Goal: Information Seeking & Learning: Learn about a topic

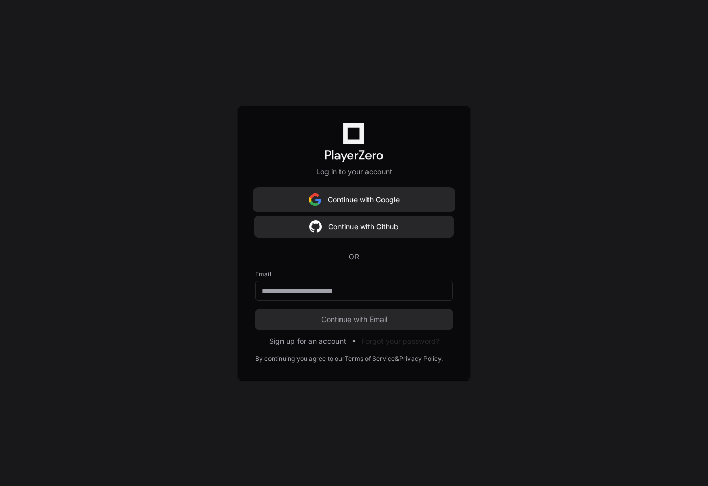
click at [358, 196] on button "Continue with Google" at bounding box center [354, 199] width 198 height 21
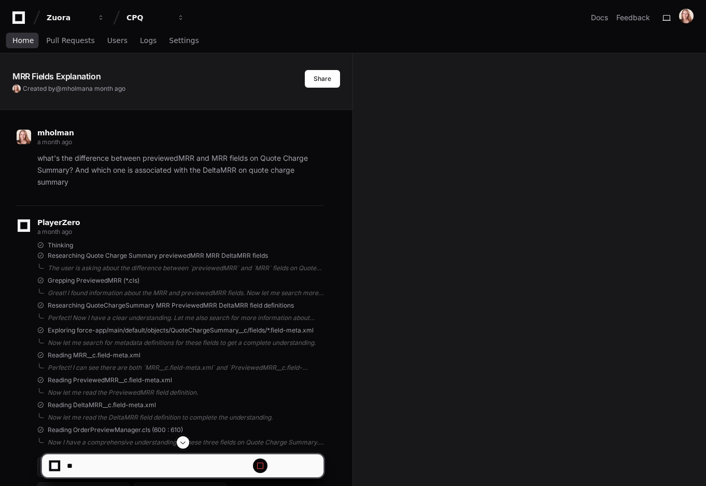
click at [17, 37] on span "Home" at bounding box center [22, 40] width 21 height 6
click at [23, 38] on span "Home" at bounding box center [22, 40] width 21 height 6
click at [17, 40] on span "Home" at bounding box center [22, 40] width 21 height 6
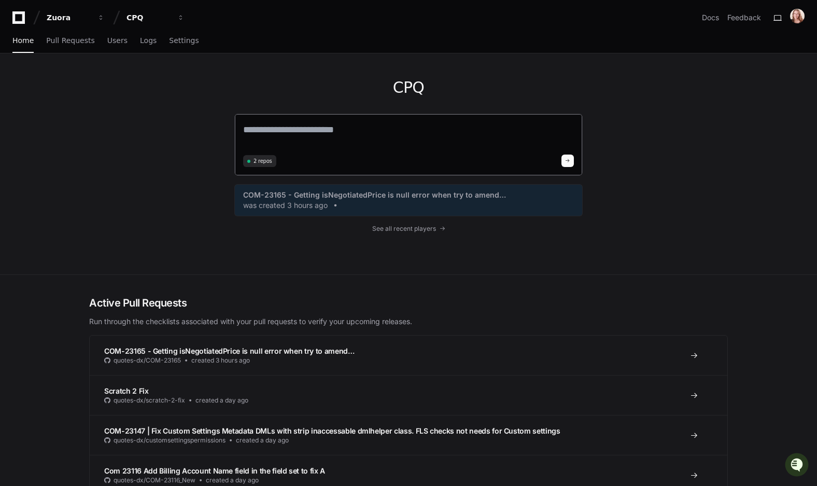
click at [360, 122] on textarea at bounding box center [408, 136] width 331 height 29
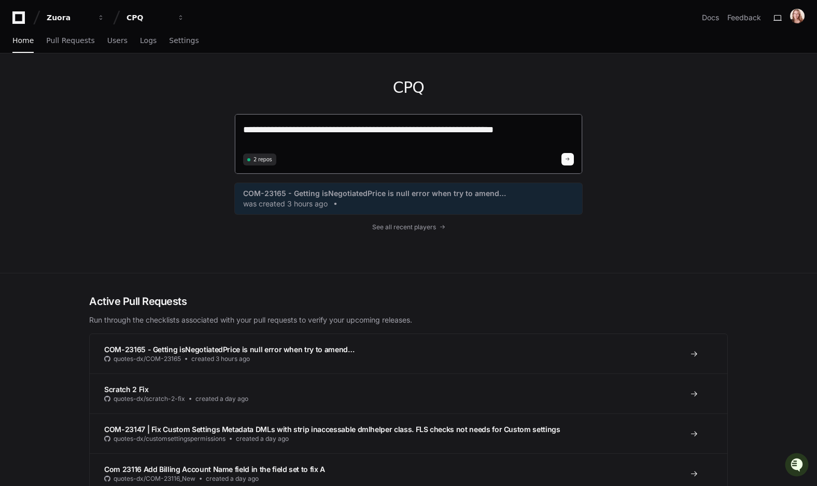
type textarea "**********"
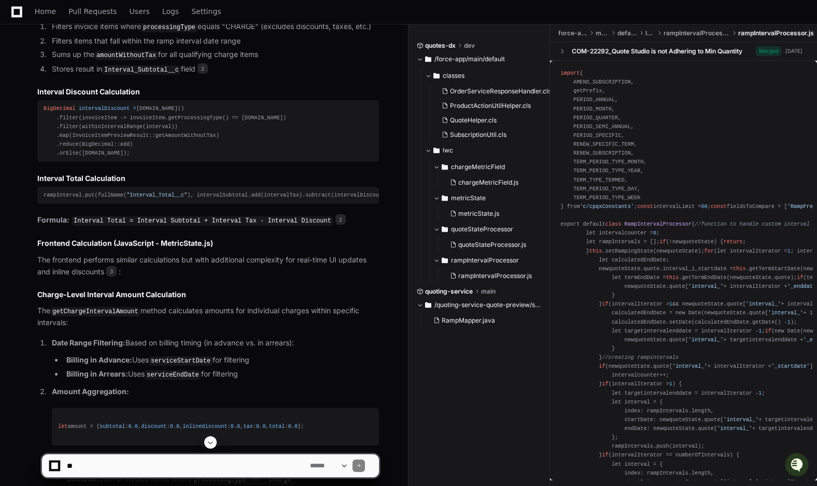
click at [94, 193] on div "rampInterval.put(fullName( "Interval_Total__c" ), intervalSubtotal.add(interval…" at bounding box center [208, 195] width 329 height 9
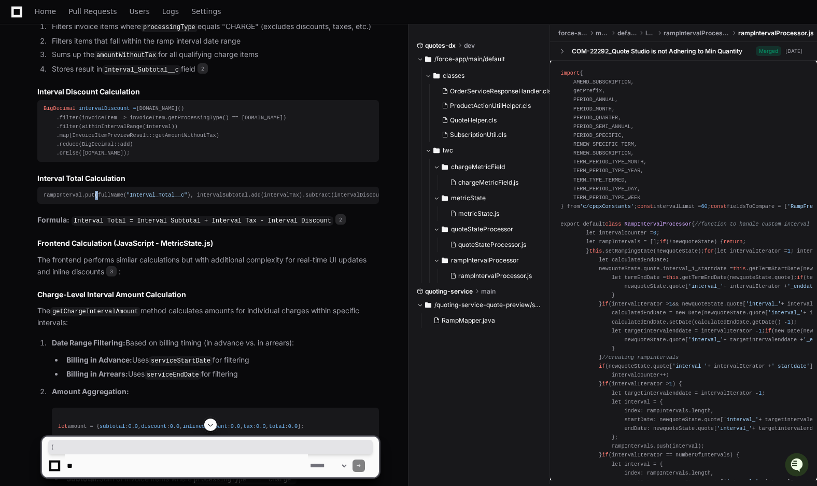
click at [94, 193] on div "rampInterval.put(fullName( "Interval_Total__c" ), intervalSubtotal.add(interval…" at bounding box center [208, 195] width 329 height 9
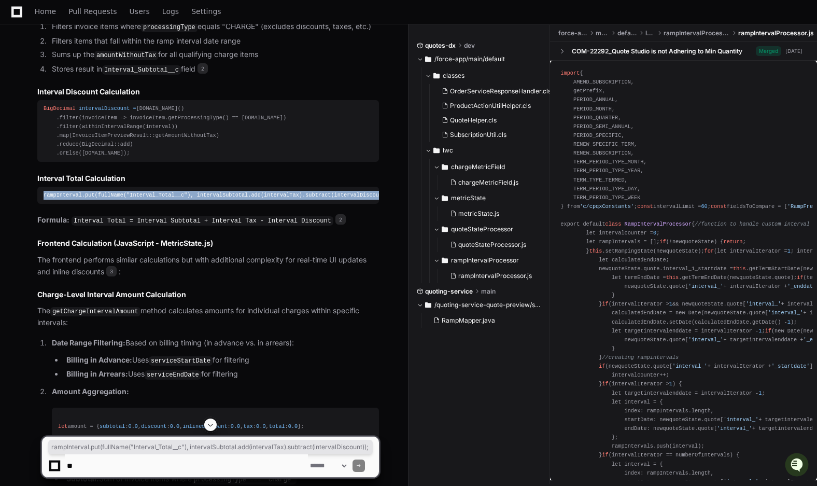
copy article "rampInterval.put(fullName( "Interval_Total__c" ), intervalSubtotal.add(interval…"
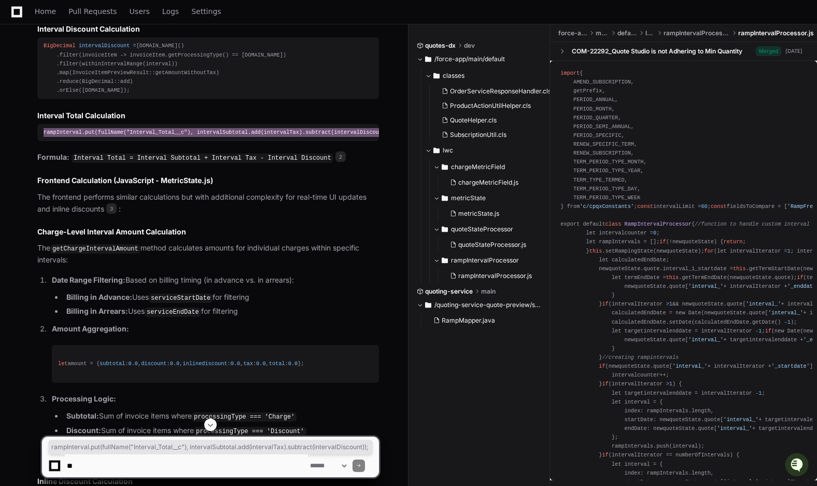
scroll to position [0, 7]
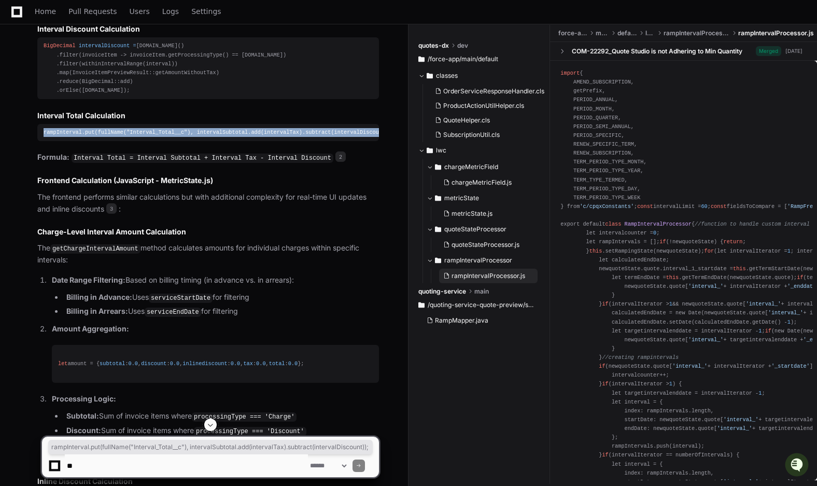
click at [468, 276] on span "rampIntervalProcessor.js" at bounding box center [488, 276] width 74 height 8
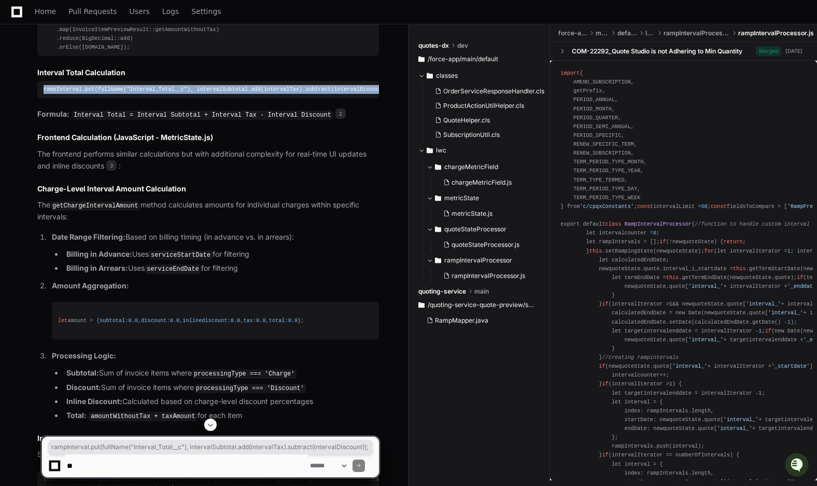
scroll to position [723, 0]
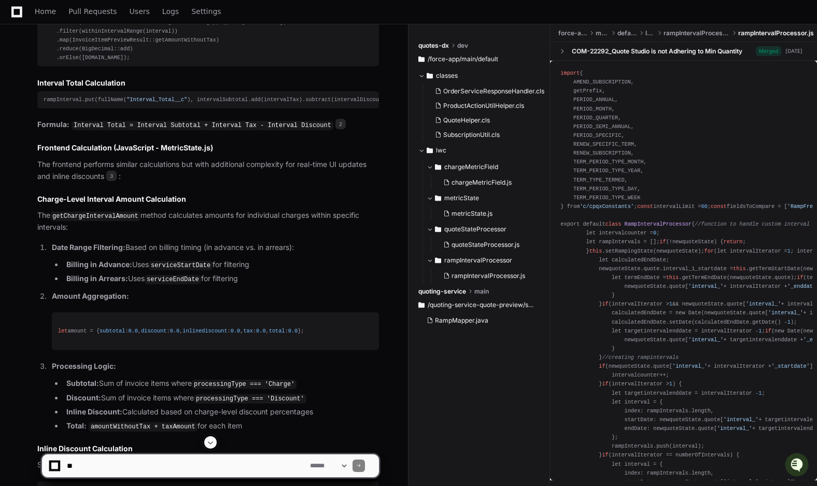
click at [202, 261] on code "serviceStartDate" at bounding box center [181, 265] width 64 height 9
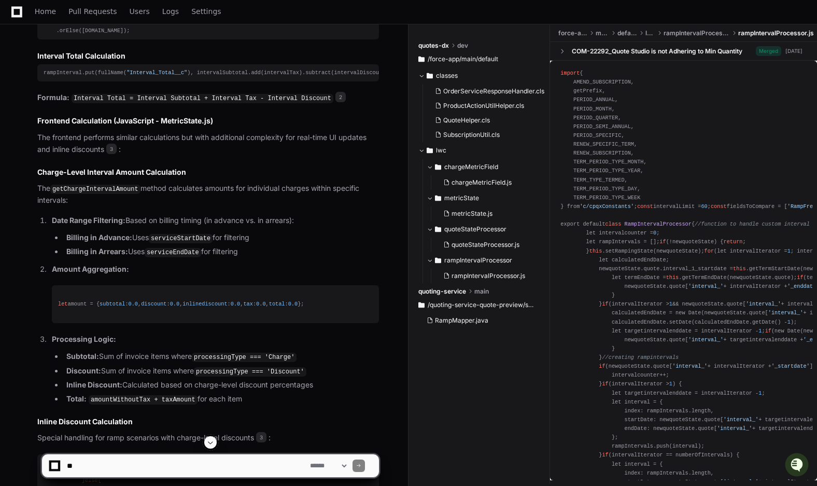
scroll to position [751, 0]
click at [175, 248] on code "serviceEndDate" at bounding box center [173, 250] width 56 height 9
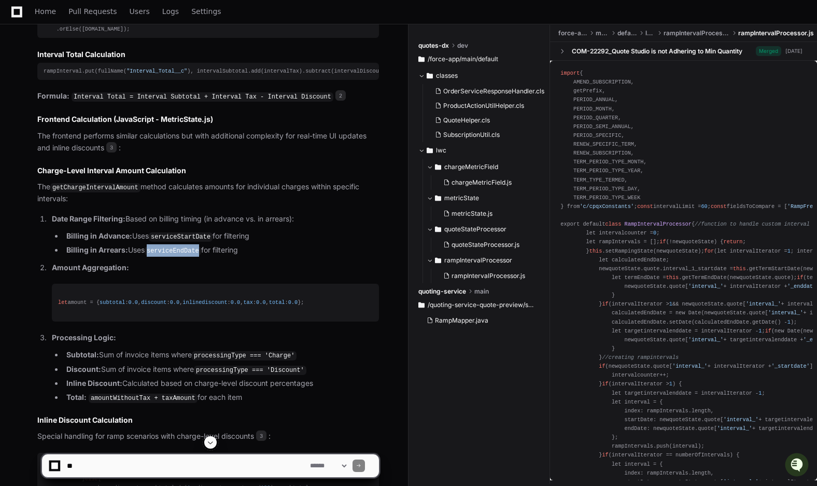
click at [175, 248] on code "serviceEndDate" at bounding box center [173, 250] width 56 height 9
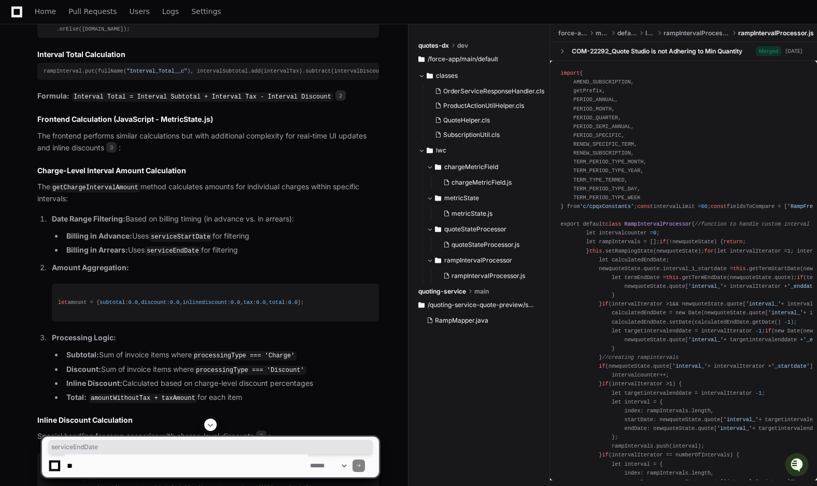
click at [89, 186] on code "getChargeIntervalAmount" at bounding box center [95, 187] width 90 height 9
copy code "getChargeIntervalAmount"
